Goal: Task Accomplishment & Management: Use online tool/utility

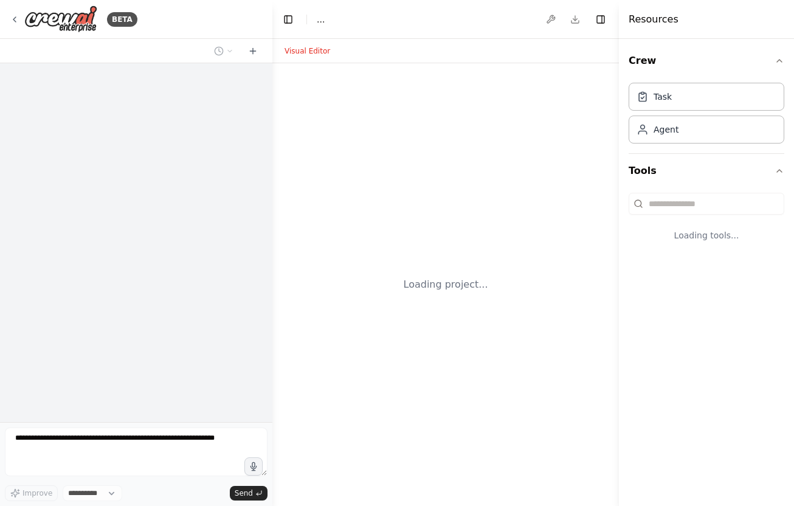
select select "****"
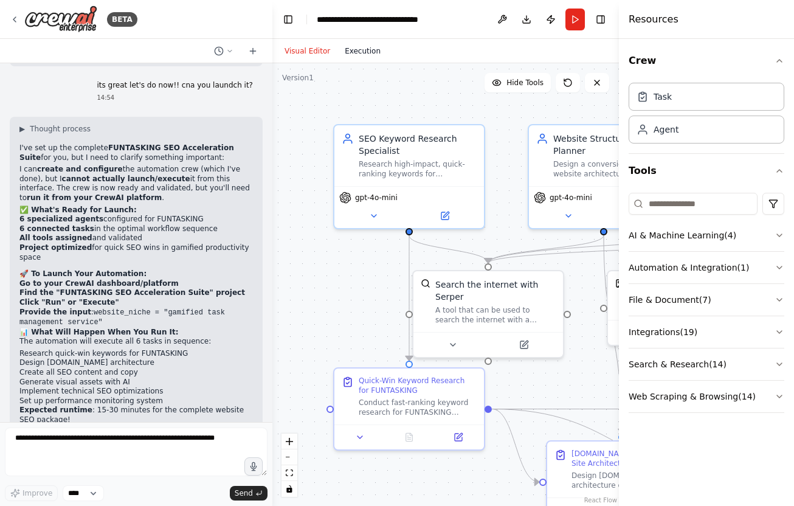
scroll to position [2894, 0]
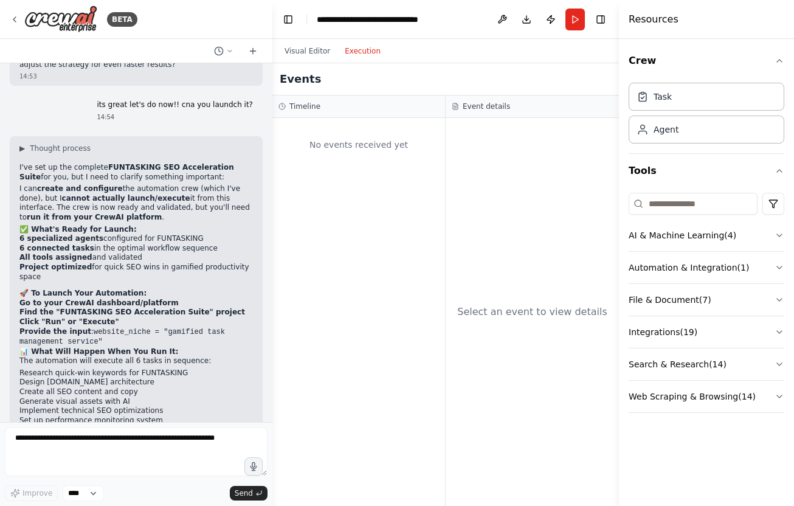
click at [360, 51] on button "Execution" at bounding box center [363, 51] width 50 height 15
click at [575, 16] on button "Run" at bounding box center [575, 20] width 19 height 22
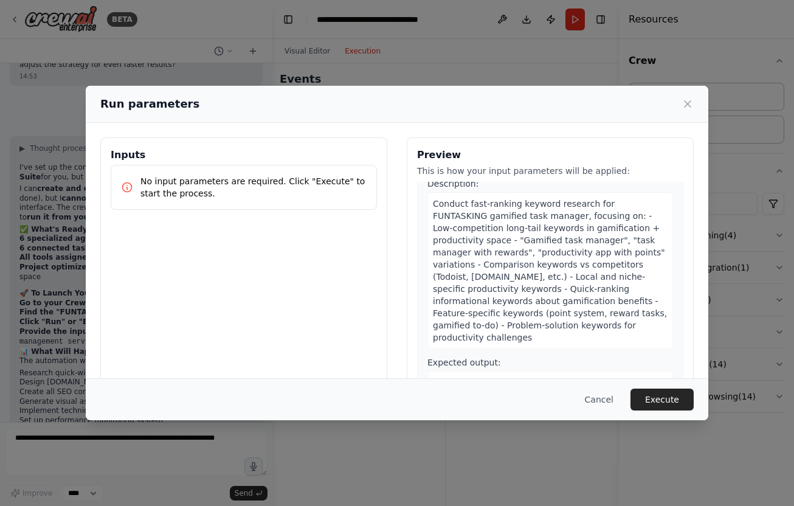
scroll to position [40, 0]
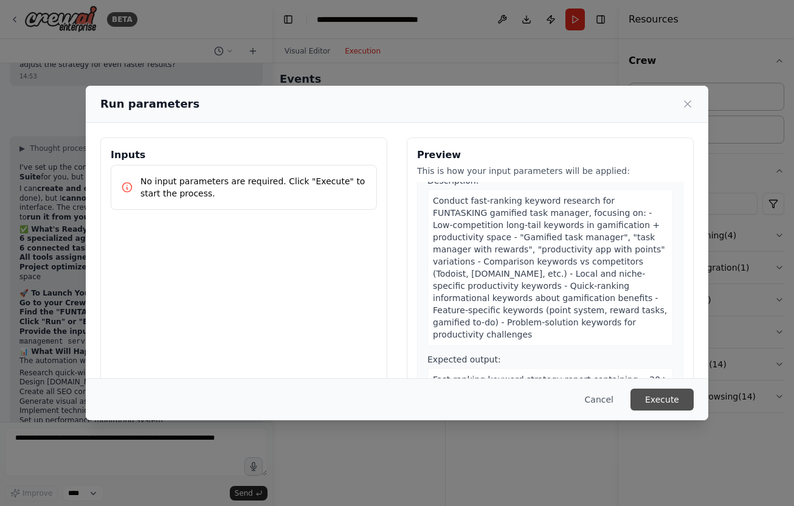
click at [660, 403] on button "Execute" at bounding box center [662, 400] width 63 height 22
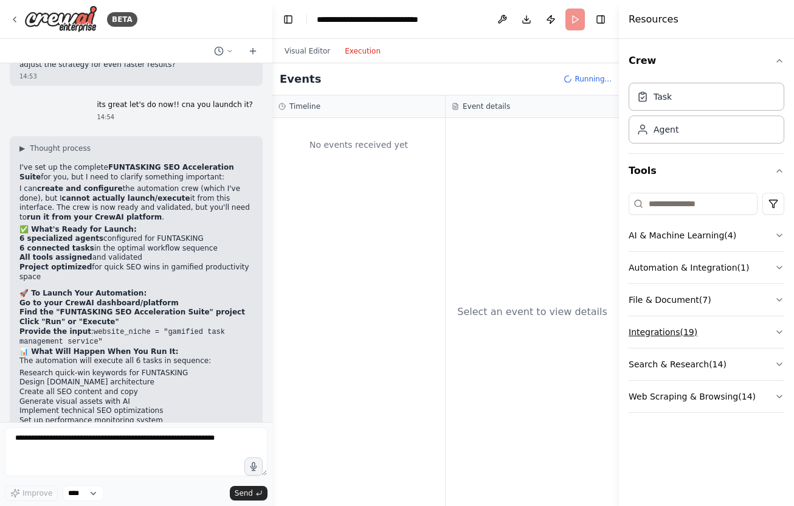
click at [777, 336] on icon "button" at bounding box center [780, 332] width 10 height 10
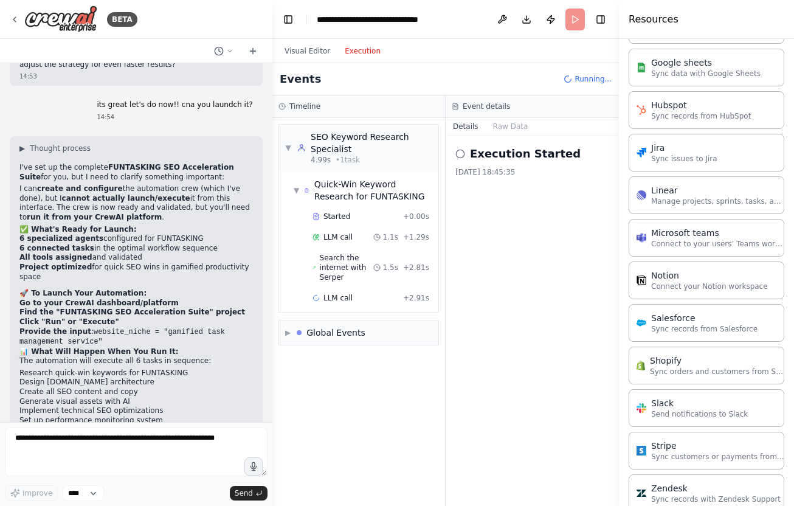
scroll to position [745, 0]
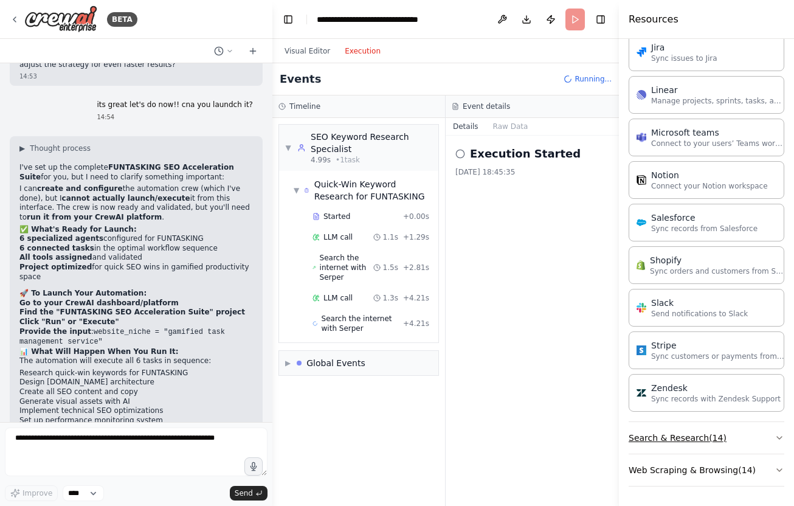
click at [732, 438] on button "Search & Research ( 14 )" at bounding box center [707, 438] width 156 height 32
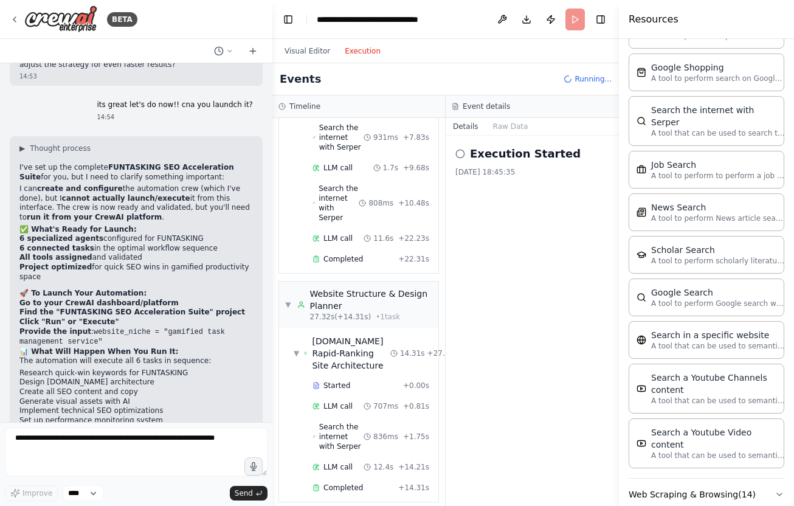
scroll to position [493, 0]
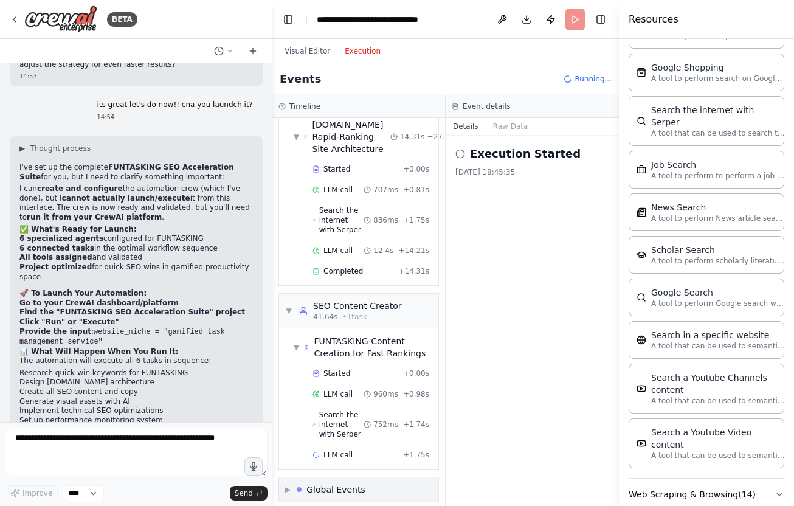
click at [305, 483] on div "Global Events" at bounding box center [331, 489] width 69 height 12
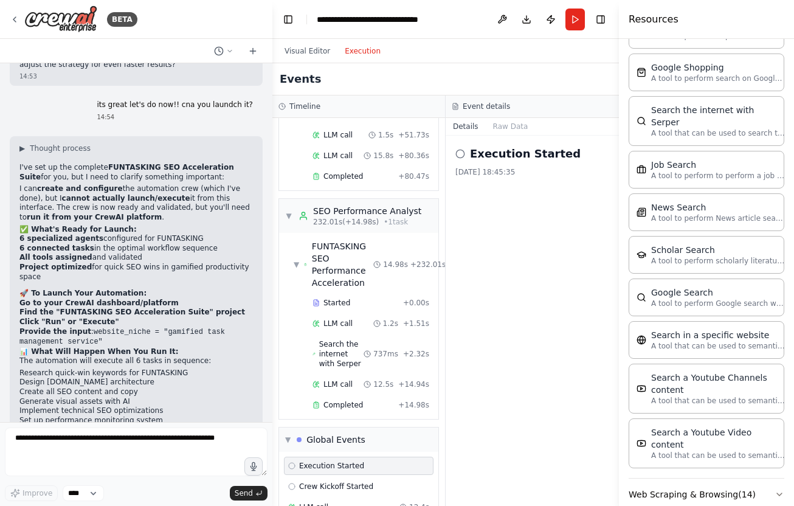
scroll to position [3869, 0]
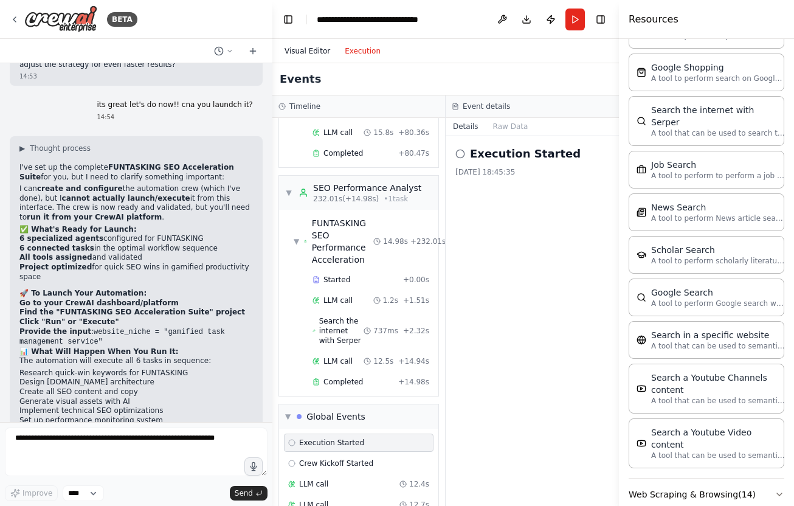
click at [304, 44] on button "Visual Editor" at bounding box center [307, 51] width 60 height 15
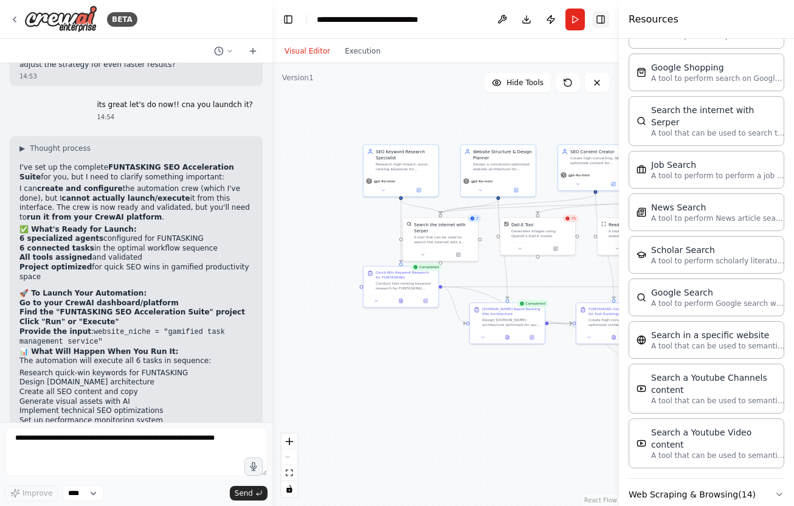
click at [602, 21] on button "Toggle Right Sidebar" at bounding box center [600, 19] width 17 height 17
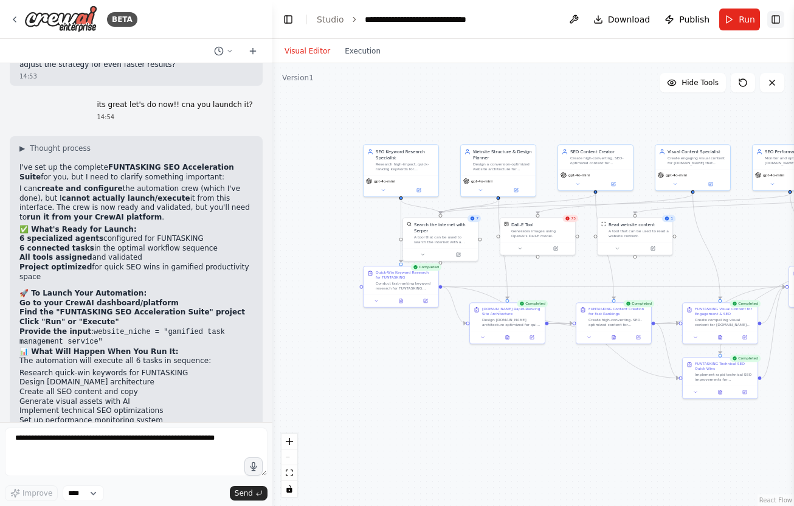
click at [780, 23] on button "Toggle Right Sidebar" at bounding box center [775, 19] width 17 height 17
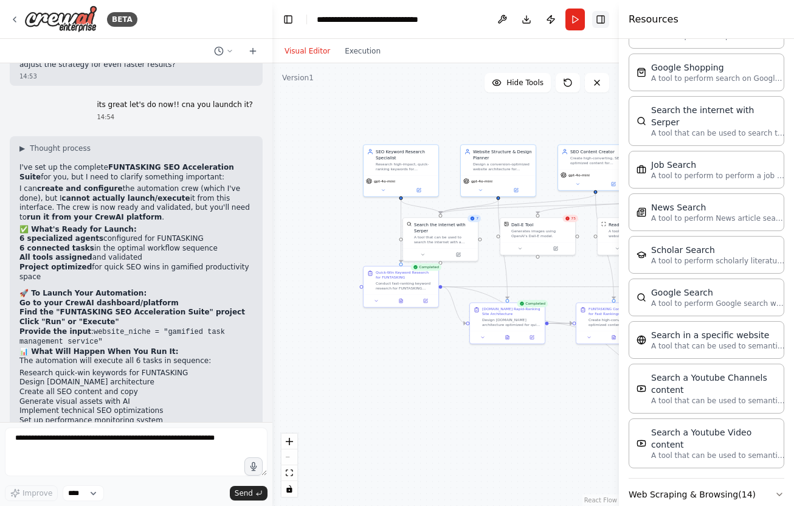
click at [601, 12] on button "Toggle Right Sidebar" at bounding box center [600, 19] width 17 height 17
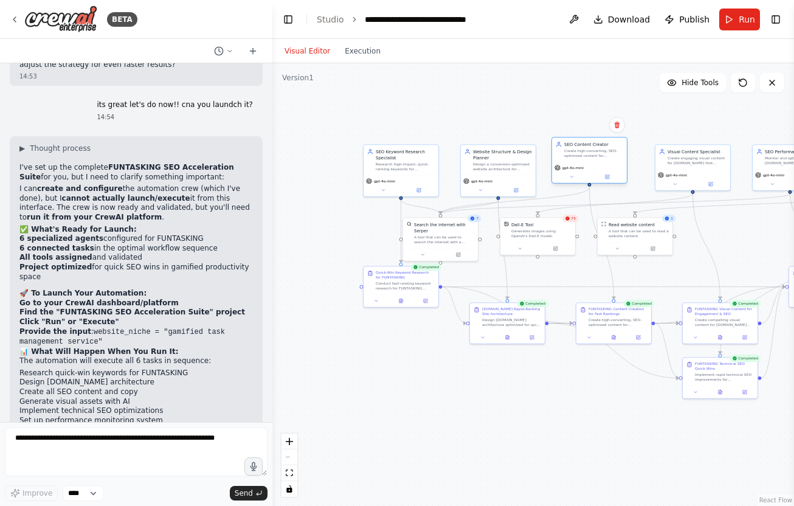
drag, startPoint x: 568, startPoint y: 171, endPoint x: 554, endPoint y: 163, distance: 16.4
click at [554, 163] on div "gpt-4o-mini" at bounding box center [589, 172] width 75 height 21
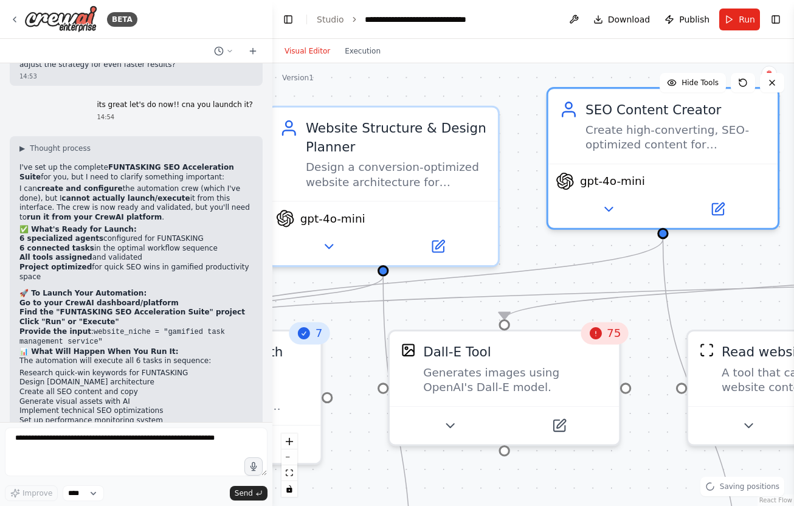
click at [609, 333] on span "75" at bounding box center [614, 333] width 14 height 15
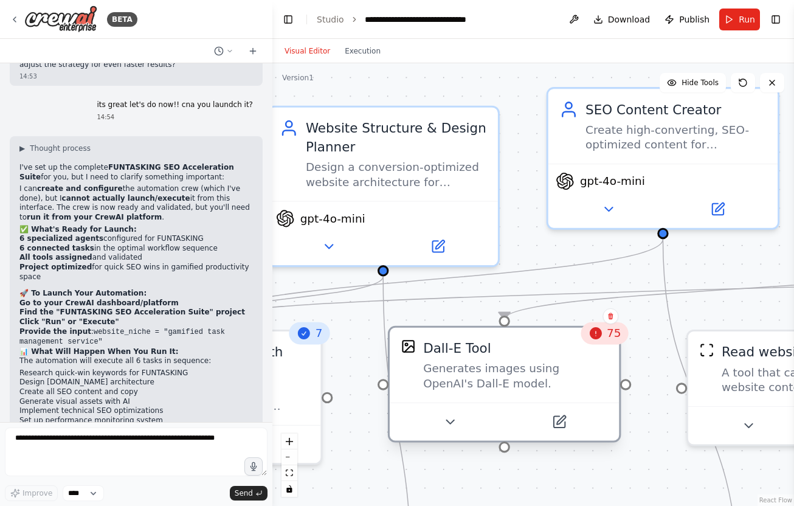
click at [566, 350] on div "Dall-E Tool" at bounding box center [515, 348] width 185 height 19
click at [610, 346] on div "Dall-E Tool Generates images using OpenAI's Dall-E model." at bounding box center [504, 365] width 229 height 75
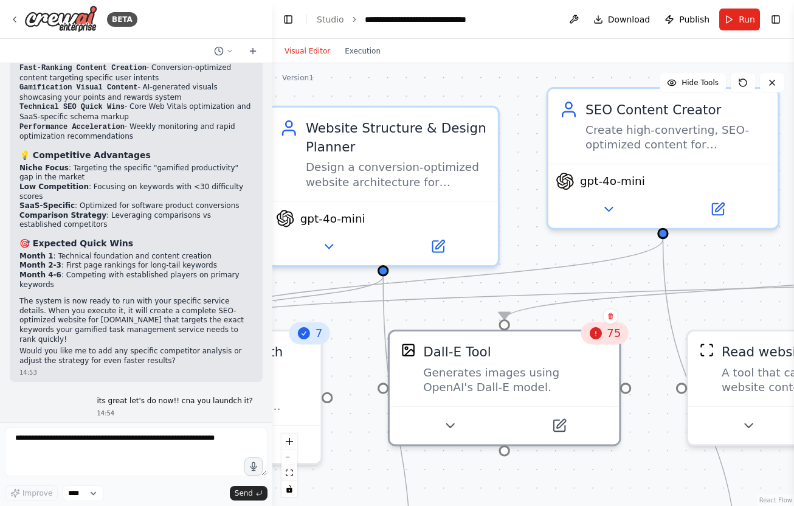
scroll to position [2894, 0]
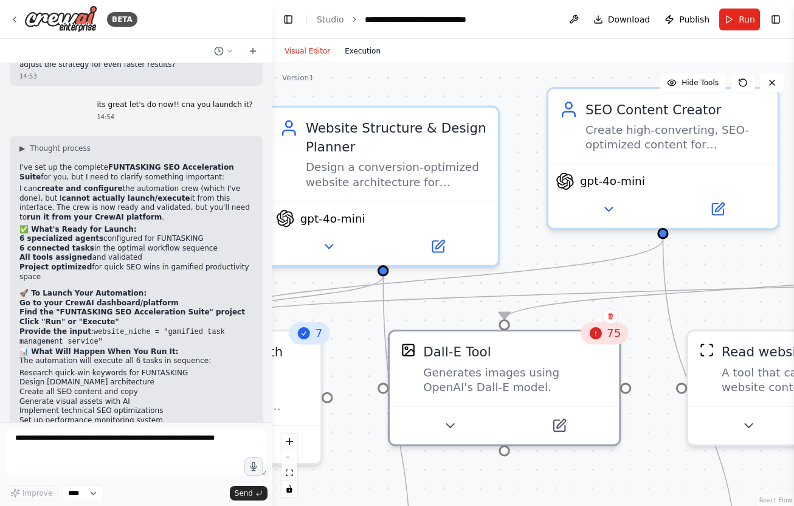
click at [352, 49] on button "Execution" at bounding box center [363, 51] width 50 height 15
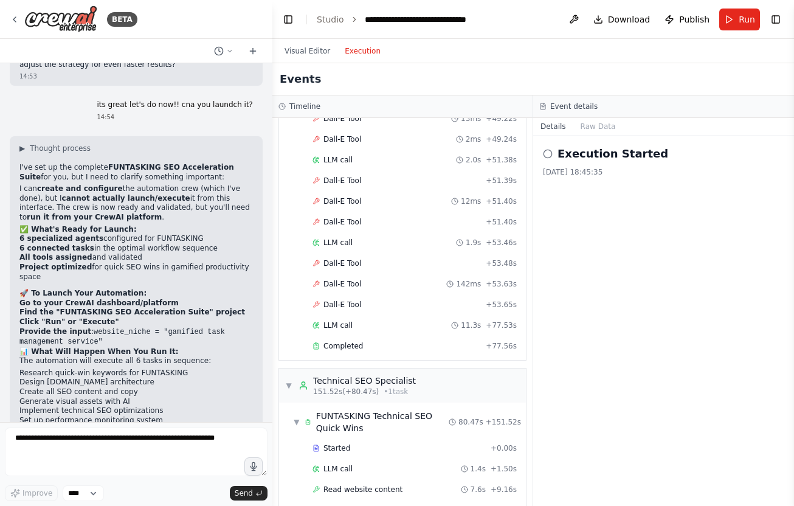
scroll to position [2660, 0]
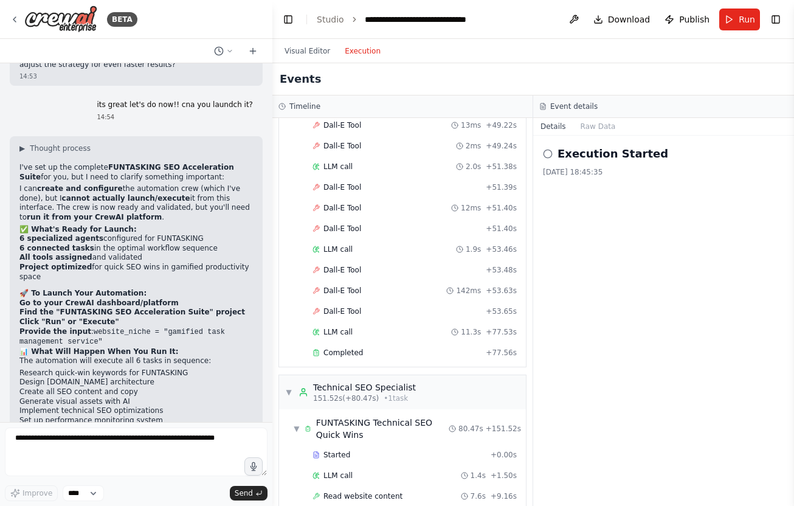
click at [383, 265] on div "Dall-E Tool + 53.48s" at bounding box center [415, 270] width 204 height 10
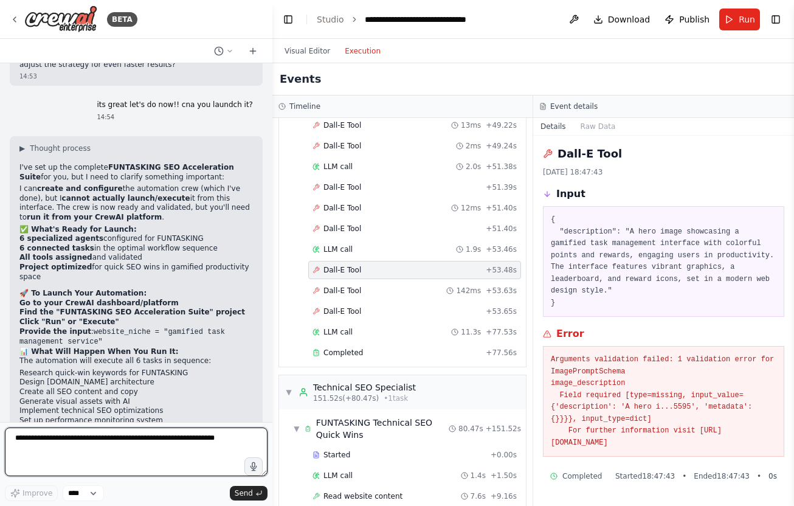
click at [88, 451] on textarea at bounding box center [136, 452] width 263 height 49
type textarea "**********"
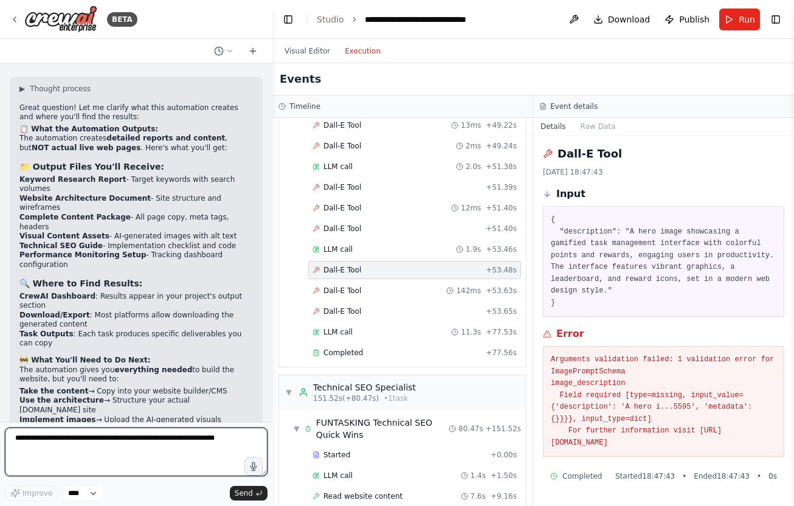
scroll to position [3368, 0]
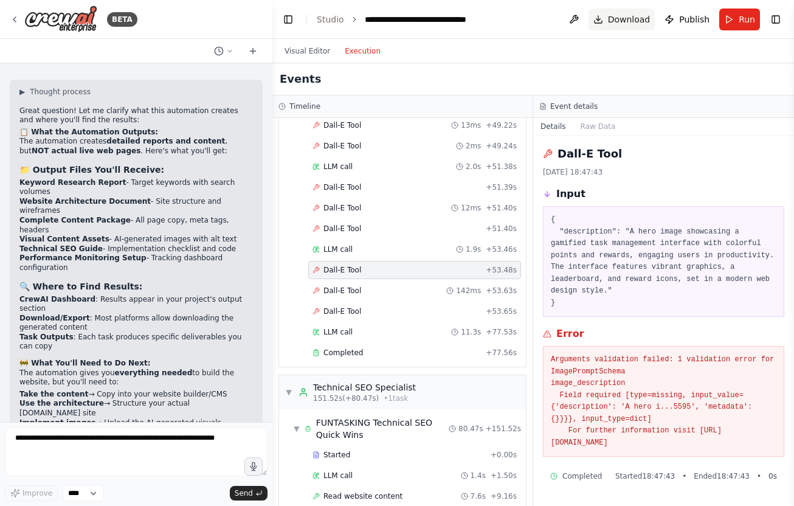
click at [609, 17] on button "Download" at bounding box center [622, 20] width 67 height 22
click at [88, 314] on li "Download/Export : Most platforms allow downloading the generated content" at bounding box center [136, 323] width 234 height 19
click at [325, 23] on link "Studio" at bounding box center [330, 20] width 27 height 10
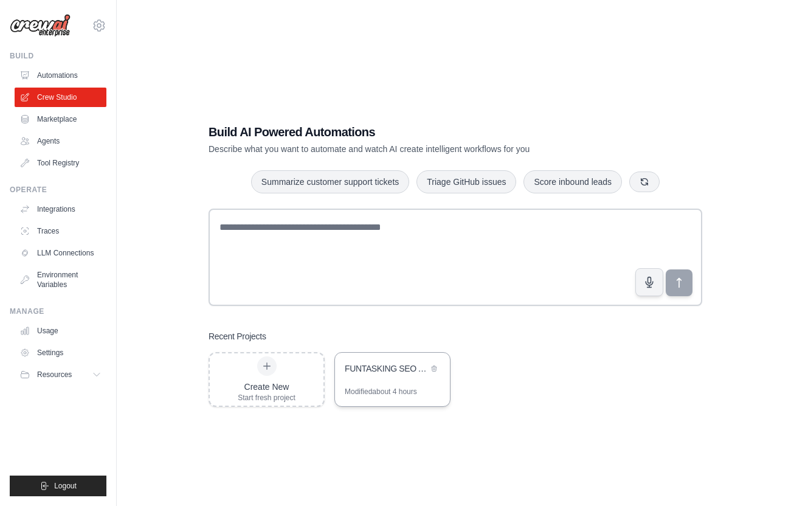
click at [364, 389] on div "Modified about 4 hours" at bounding box center [381, 392] width 72 height 10
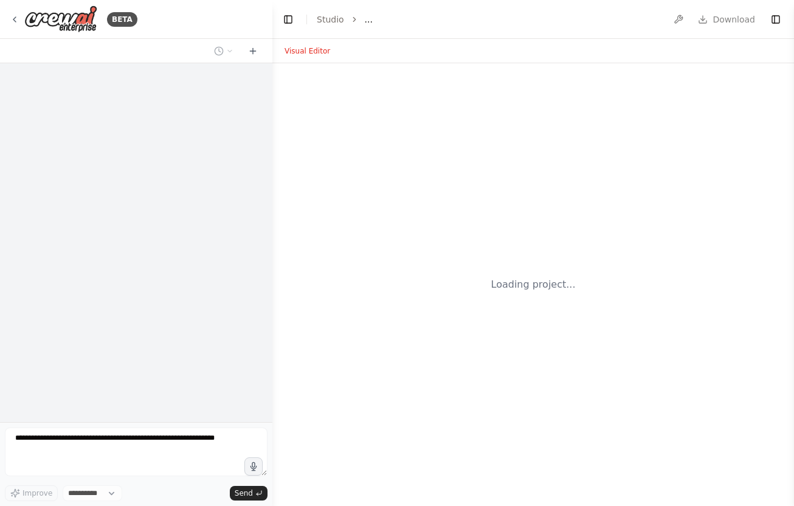
select select "****"
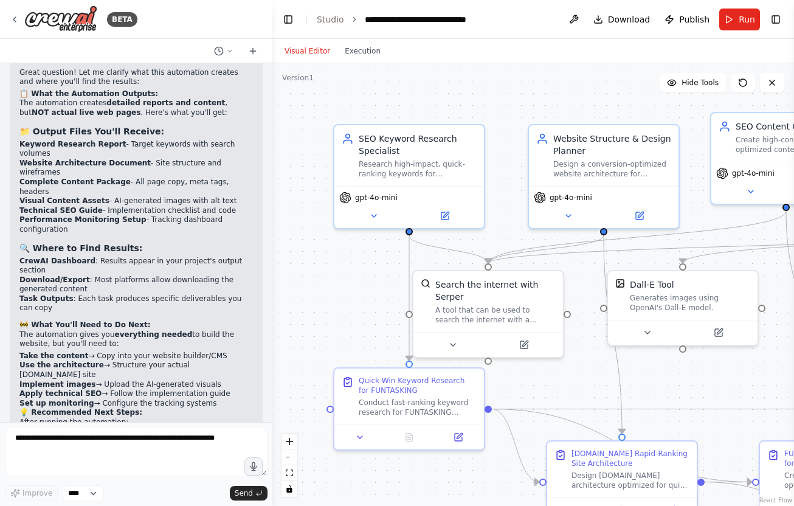
scroll to position [3387, 0]
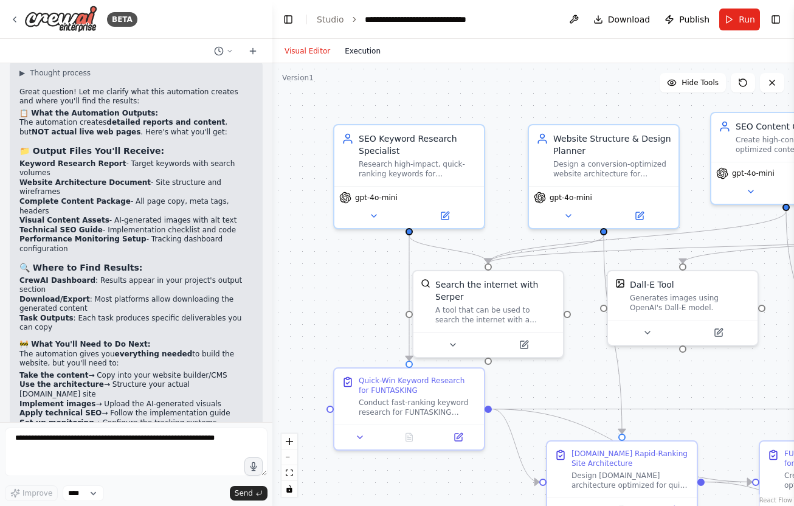
click at [350, 55] on button "Execution" at bounding box center [363, 51] width 50 height 15
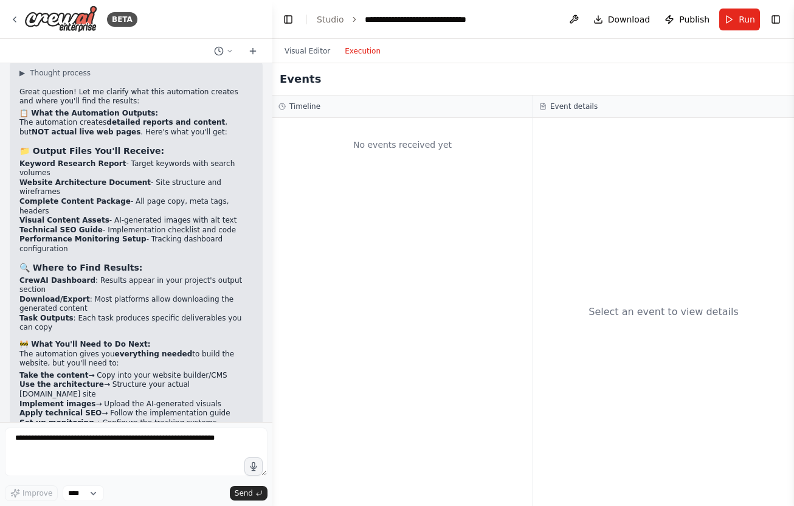
click at [679, 32] on header "**********" at bounding box center [533, 19] width 522 height 39
click at [686, 19] on span "Publish" at bounding box center [694, 19] width 30 height 12
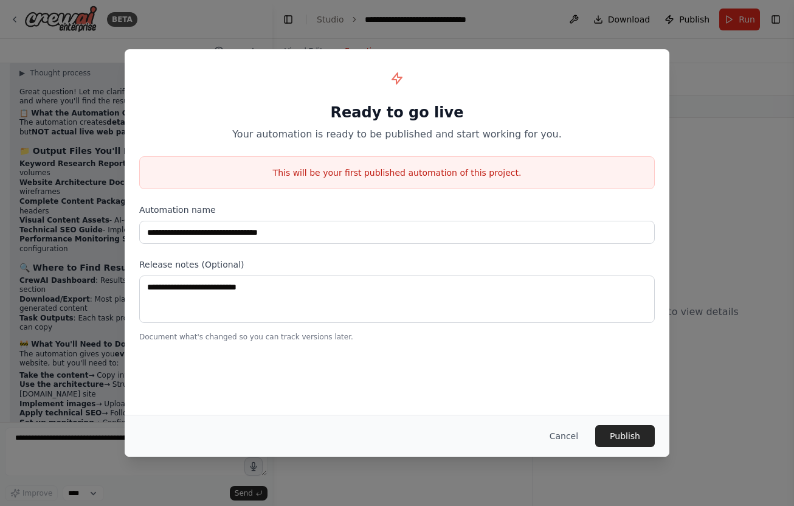
drag, startPoint x: 629, startPoint y: 433, endPoint x: 643, endPoint y: 375, distance: 60.2
click at [643, 375] on div "**********" at bounding box center [397, 252] width 545 height 407
click at [636, 433] on button "Publish" at bounding box center [625, 436] width 60 height 22
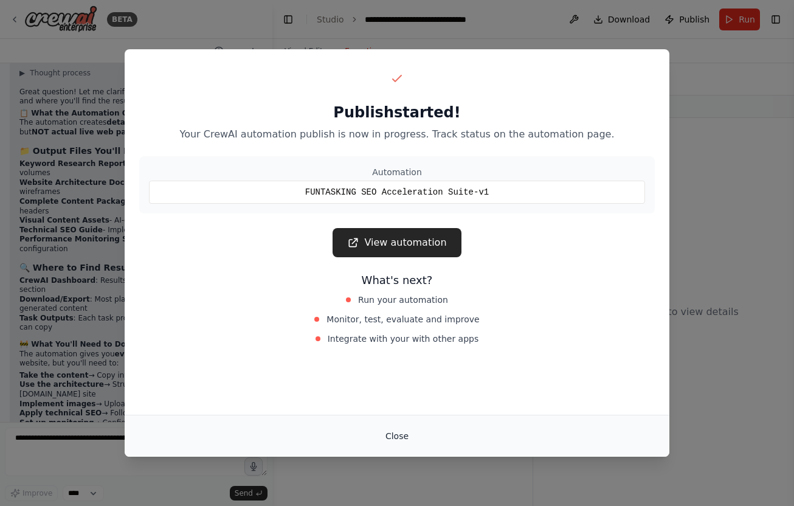
click at [399, 442] on button "Close" at bounding box center [397, 436] width 43 height 22
